Goal: Task Accomplishment & Management: Manage account settings

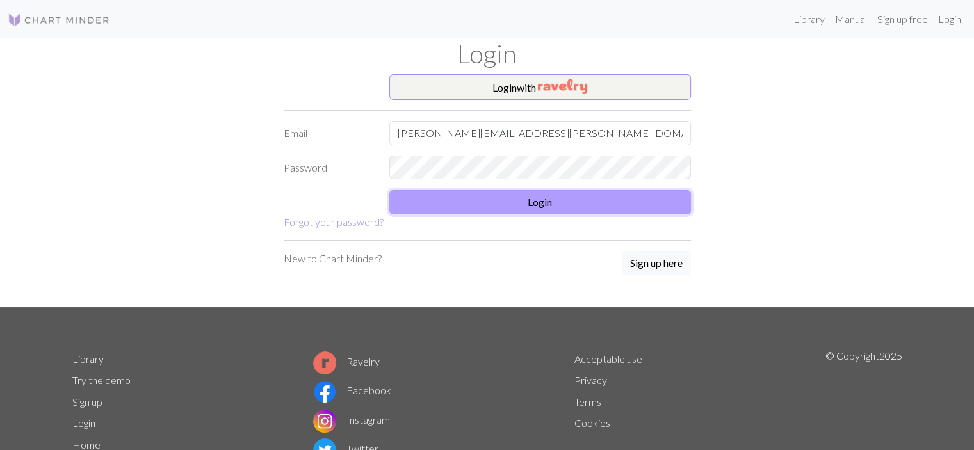
click at [554, 208] on button "Login" at bounding box center [540, 202] width 302 height 24
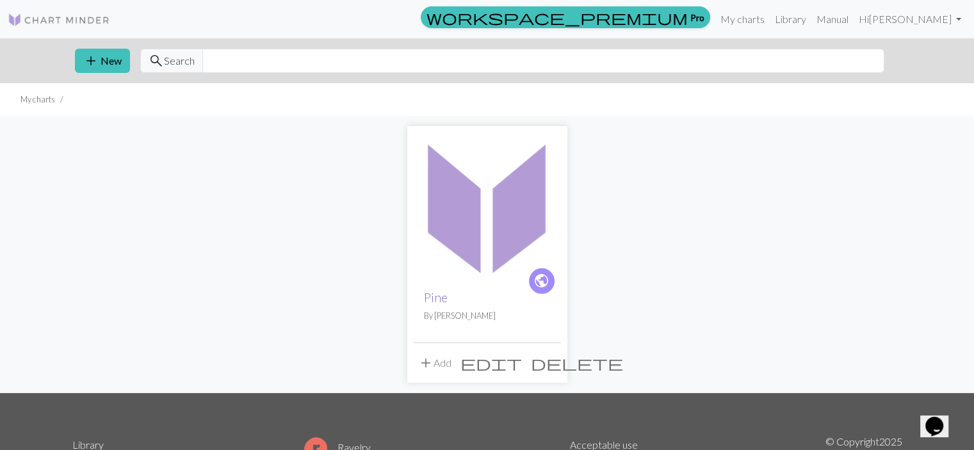
click at [440, 298] on link "Pine" at bounding box center [436, 297] width 24 height 15
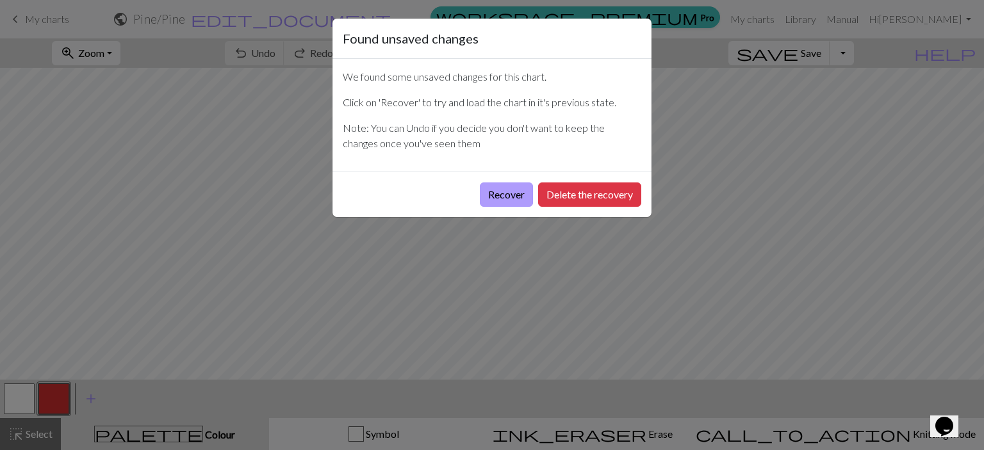
click at [516, 195] on button "Recover" at bounding box center [506, 195] width 53 height 24
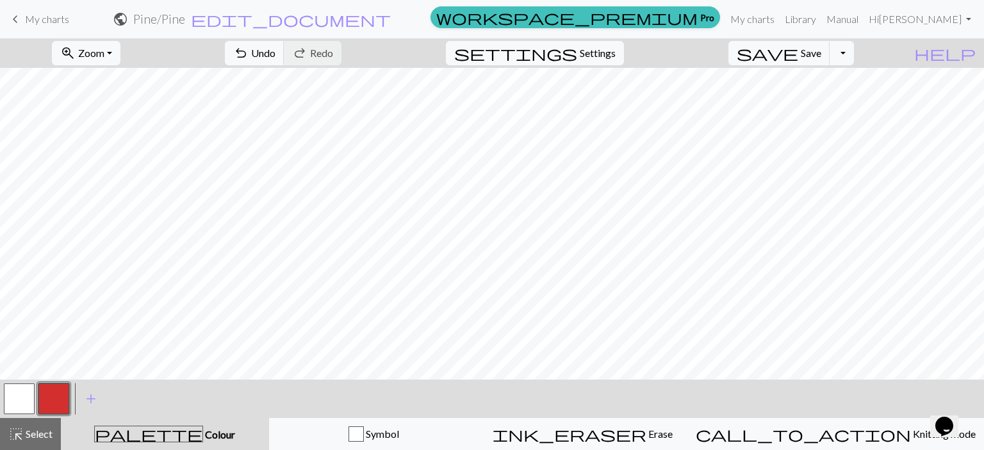
click at [26, 405] on button "button" at bounding box center [19, 399] width 31 height 31
click at [18, 398] on button "button" at bounding box center [19, 399] width 31 height 31
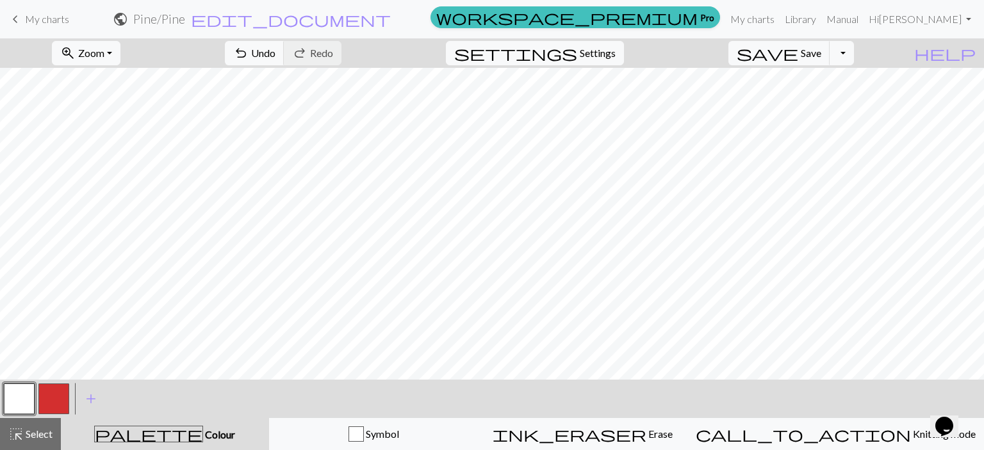
click at [58, 401] on button "button" at bounding box center [53, 399] width 31 height 31
click at [19, 400] on button "button" at bounding box center [19, 399] width 31 height 31
click at [51, 411] on button "button" at bounding box center [53, 399] width 31 height 31
click at [616, 45] on span "Settings" at bounding box center [598, 52] width 36 height 15
select select "aran"
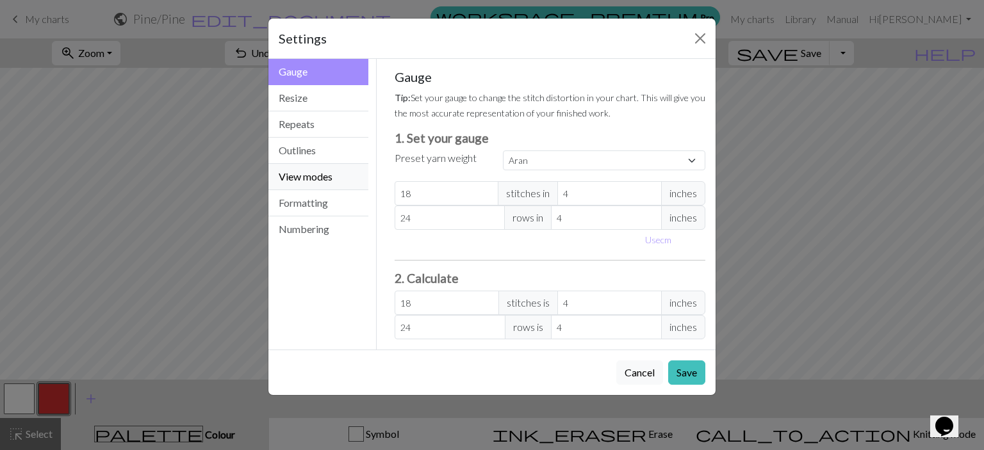
click at [318, 174] on button "View modes" at bounding box center [318, 177] width 100 height 26
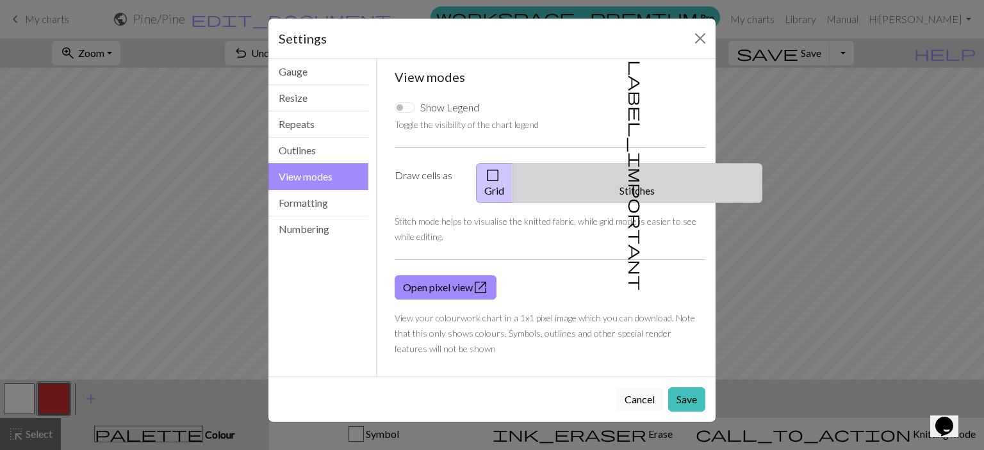
click at [657, 176] on button "label_important Stitches" at bounding box center [637, 183] width 250 height 40
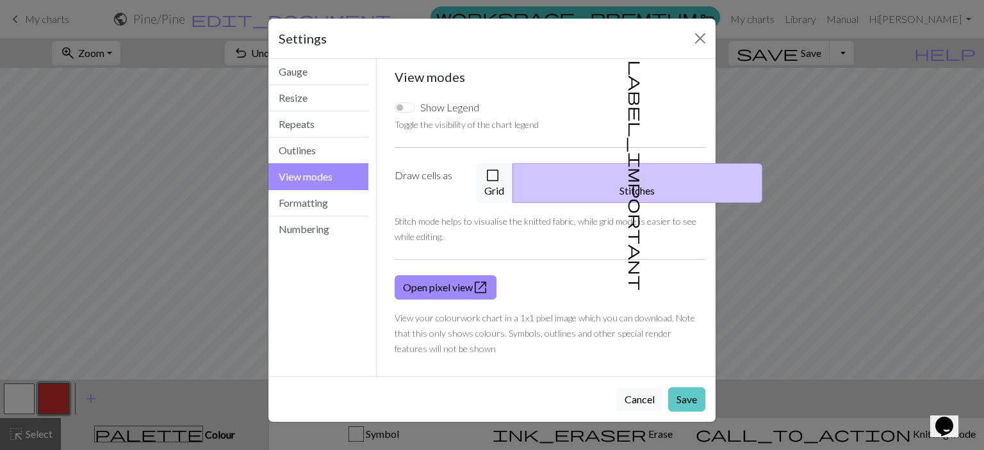
click at [685, 388] on button "Save" at bounding box center [686, 400] width 37 height 24
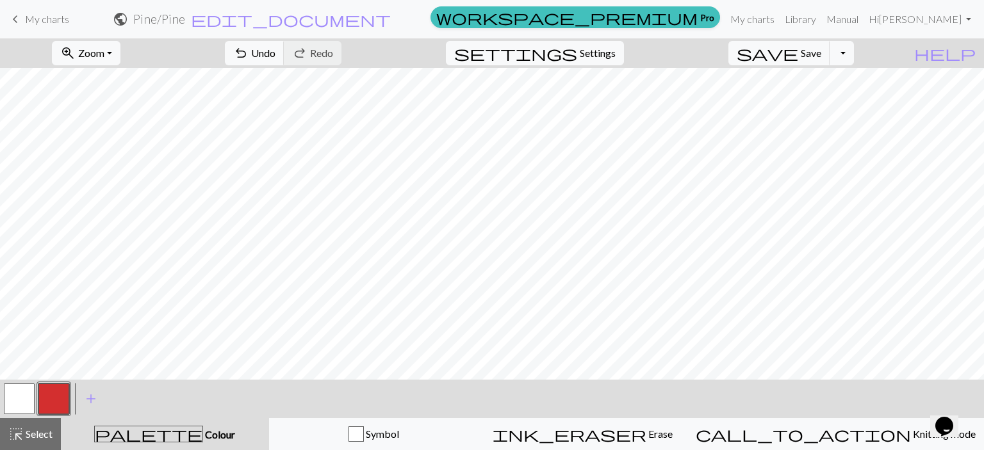
click at [23, 394] on button "button" at bounding box center [19, 399] width 31 height 31
click at [17, 404] on button "button" at bounding box center [19, 399] width 31 height 31
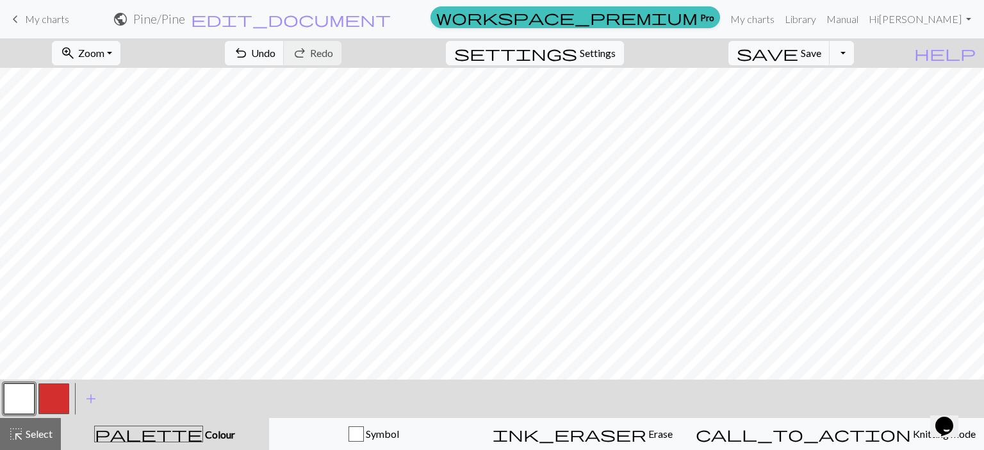
click at [56, 412] on button "button" at bounding box center [53, 399] width 31 height 31
click at [28, 393] on button "button" at bounding box center [19, 399] width 31 height 31
click at [64, 389] on button "button" at bounding box center [53, 399] width 31 height 31
click at [12, 399] on button "button" at bounding box center [19, 399] width 31 height 31
click at [56, 395] on button "button" at bounding box center [53, 399] width 31 height 31
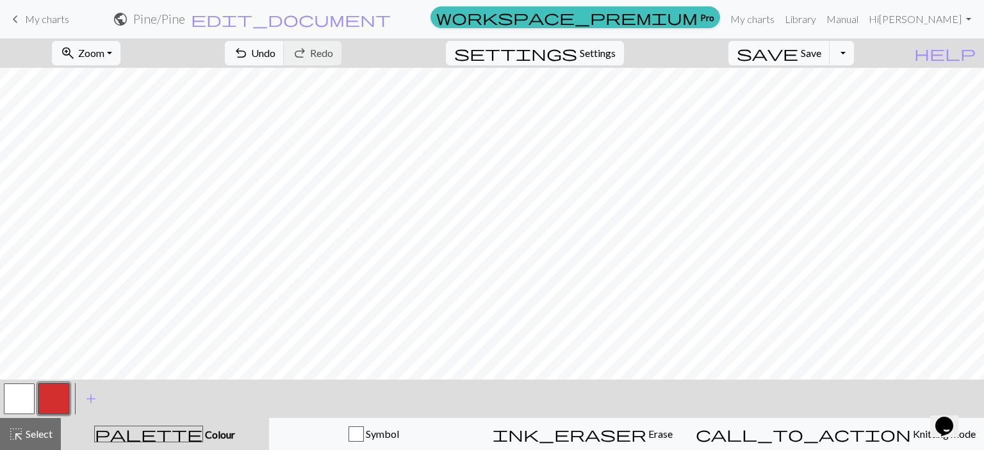
click at [26, 404] on button "button" at bounding box center [19, 399] width 31 height 31
click at [51, 396] on button "button" at bounding box center [53, 399] width 31 height 31
click at [27, 391] on button "button" at bounding box center [19, 399] width 31 height 31
click at [52, 396] on button "button" at bounding box center [53, 399] width 31 height 31
click at [616, 62] on button "settings Settings" at bounding box center [535, 53] width 178 height 24
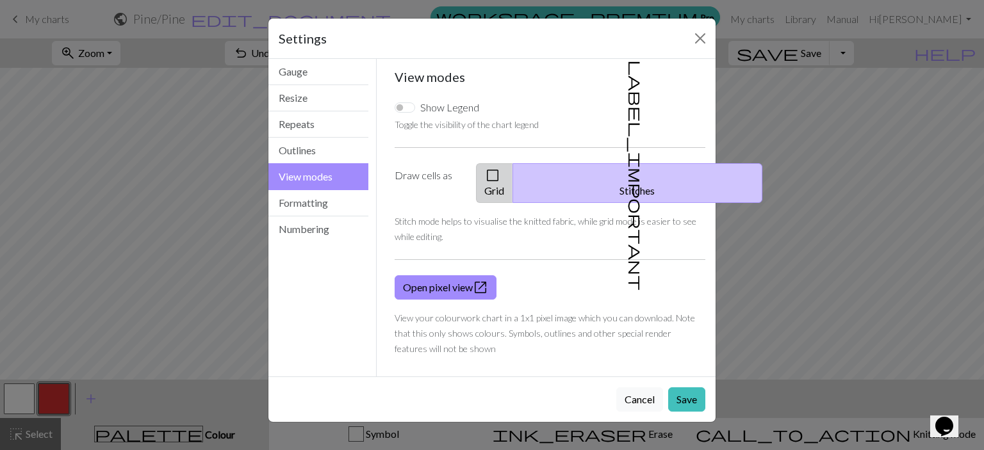
click at [500, 183] on span "check_box_outline_blank" at bounding box center [492, 176] width 15 height 18
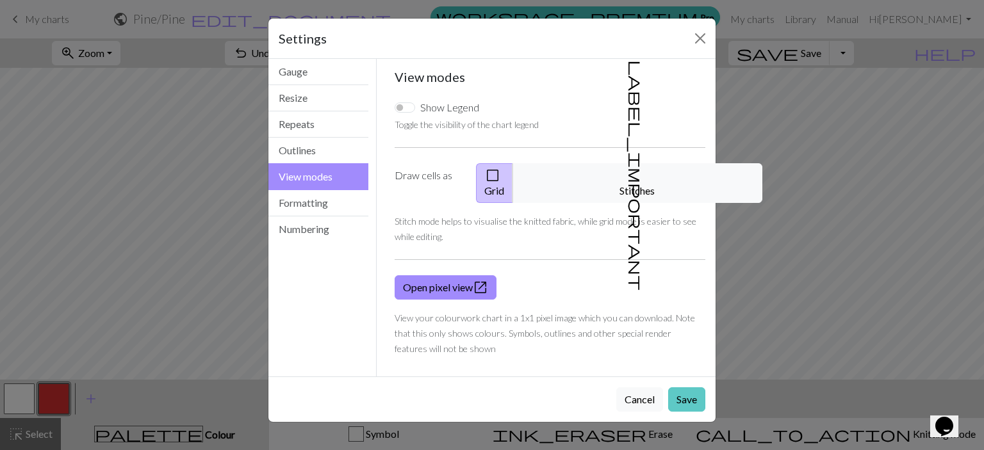
click at [688, 388] on button "Save" at bounding box center [686, 400] width 37 height 24
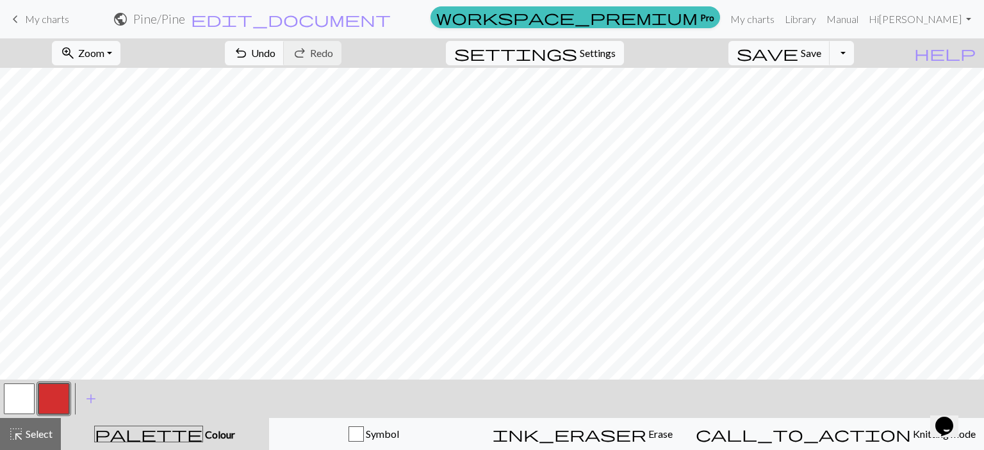
click at [24, 394] on button "button" at bounding box center [19, 399] width 31 height 31
click at [47, 409] on button "button" at bounding box center [53, 399] width 31 height 31
click at [21, 398] on button "button" at bounding box center [19, 399] width 31 height 31
click at [51, 400] on button "button" at bounding box center [53, 399] width 31 height 31
click at [17, 402] on button "button" at bounding box center [19, 399] width 31 height 31
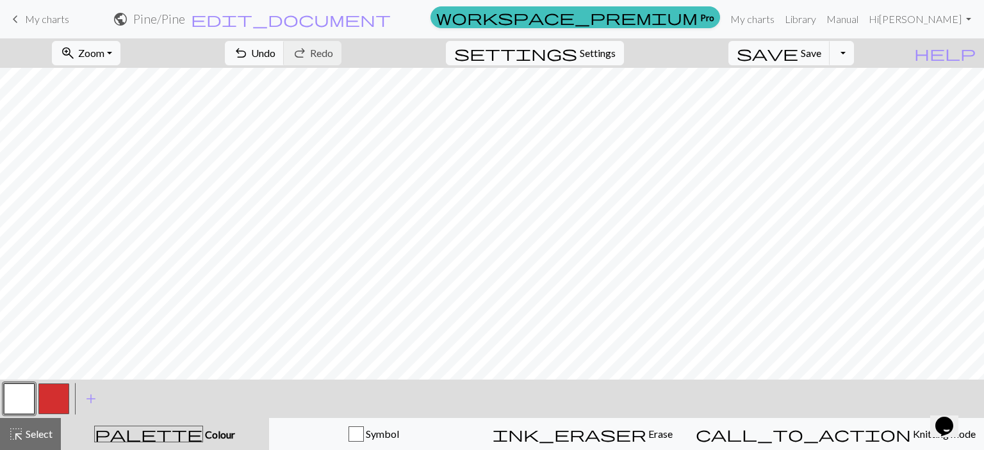
click at [49, 402] on button "button" at bounding box center [53, 399] width 31 height 31
click at [3, 411] on div at bounding box center [19, 399] width 35 height 35
click at [20, 407] on button "button" at bounding box center [19, 399] width 31 height 31
click at [53, 402] on button "button" at bounding box center [53, 399] width 31 height 31
click at [19, 402] on button "button" at bounding box center [19, 399] width 31 height 31
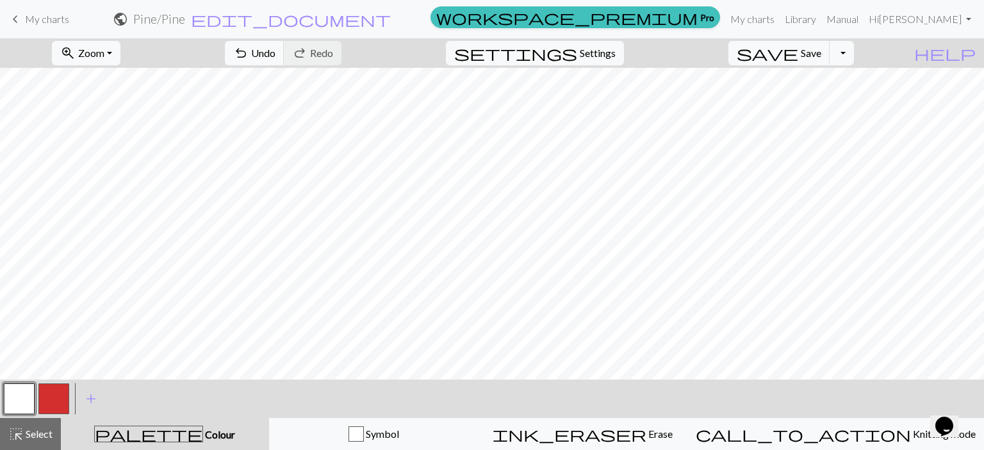
click at [56, 409] on button "button" at bounding box center [53, 399] width 31 height 31
click at [12, 399] on button "button" at bounding box center [19, 399] width 31 height 31
click at [49, 408] on button "button" at bounding box center [53, 399] width 31 height 31
click at [8, 396] on button "button" at bounding box center [19, 399] width 31 height 31
click at [49, 404] on button "button" at bounding box center [53, 399] width 31 height 31
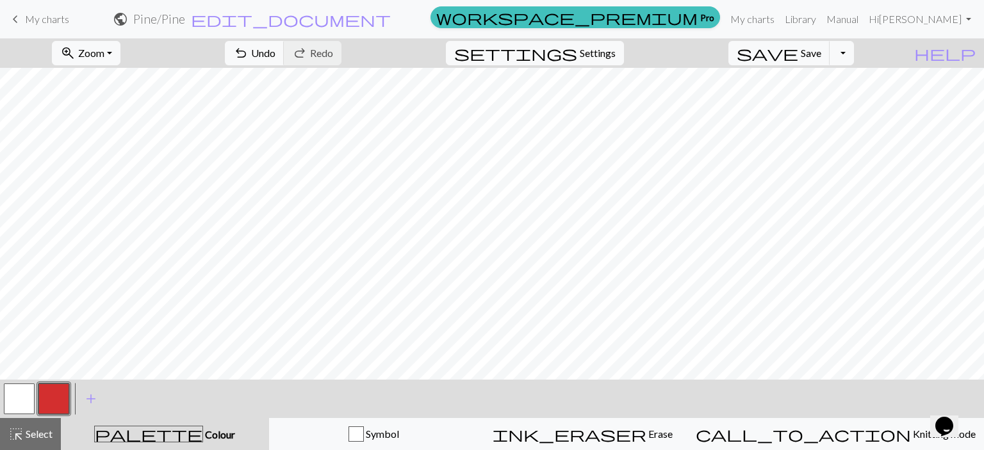
click at [19, 393] on button "button" at bounding box center [19, 399] width 31 height 31
click at [8, 407] on button "button" at bounding box center [19, 399] width 31 height 31
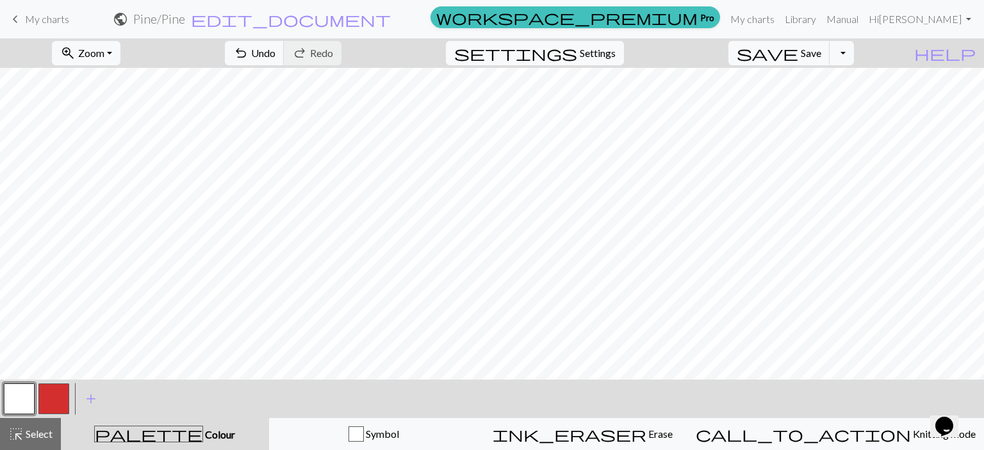
click at [53, 400] on button "button" at bounding box center [53, 399] width 31 height 31
